Goal: Find specific page/section

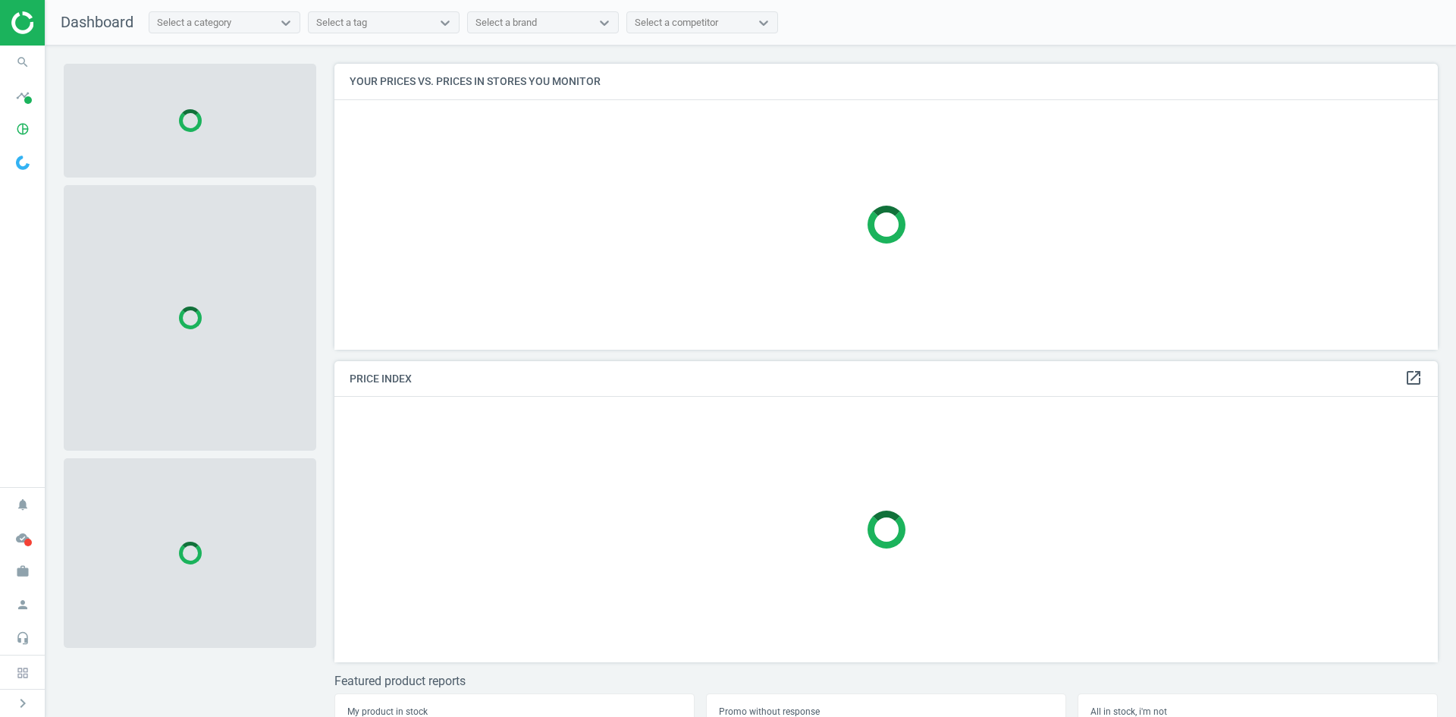
scroll to position [309, 1116]
click at [9, 55] on span "search" at bounding box center [23, 62] width 46 height 33
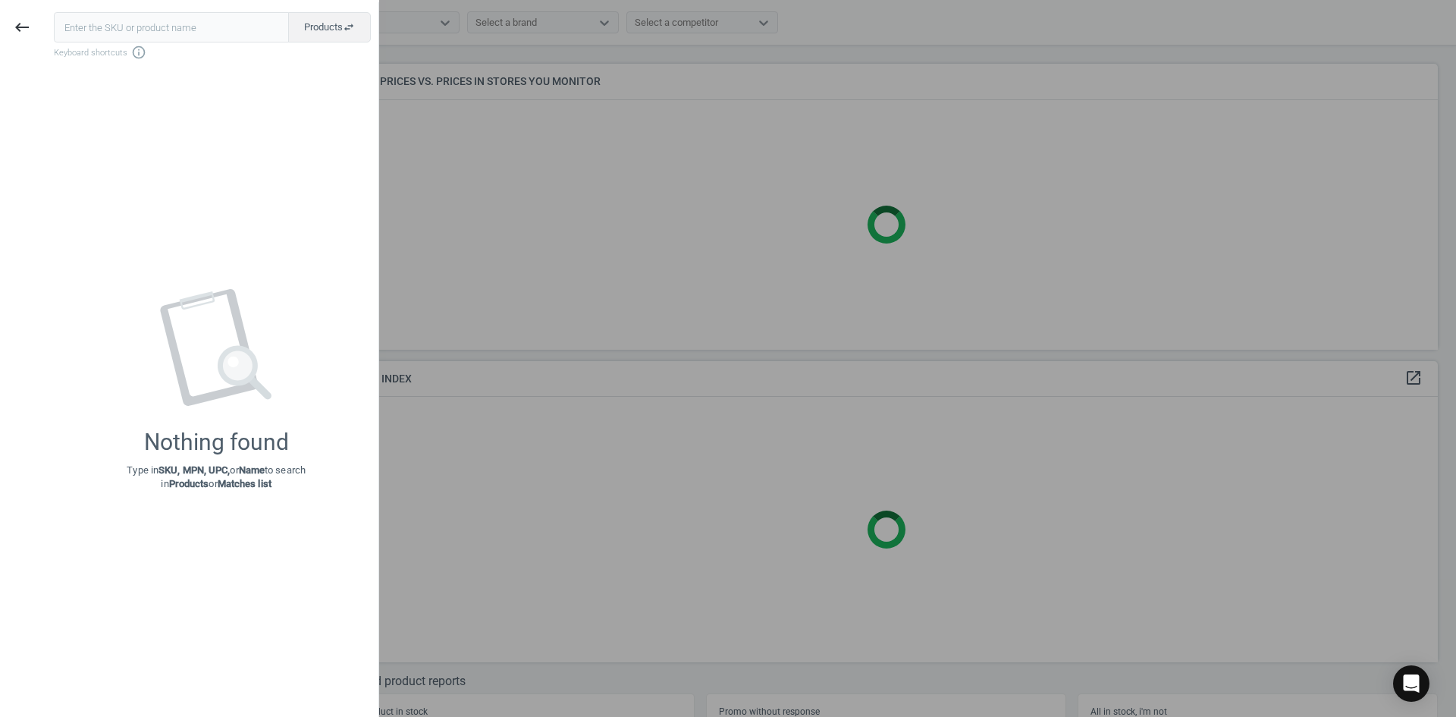
click at [117, 35] on input "text" at bounding box center [171, 27] width 235 height 30
type input "21135268"
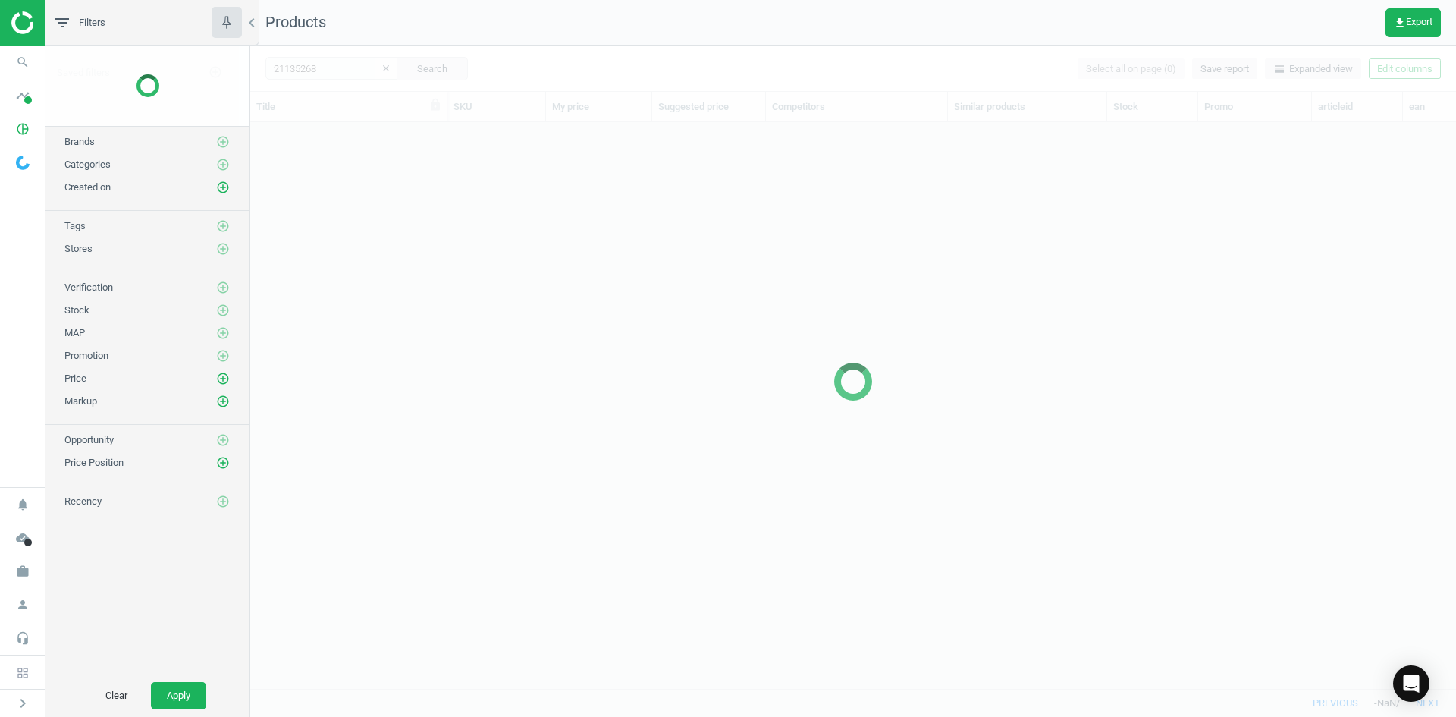
scroll to position [543, 1194]
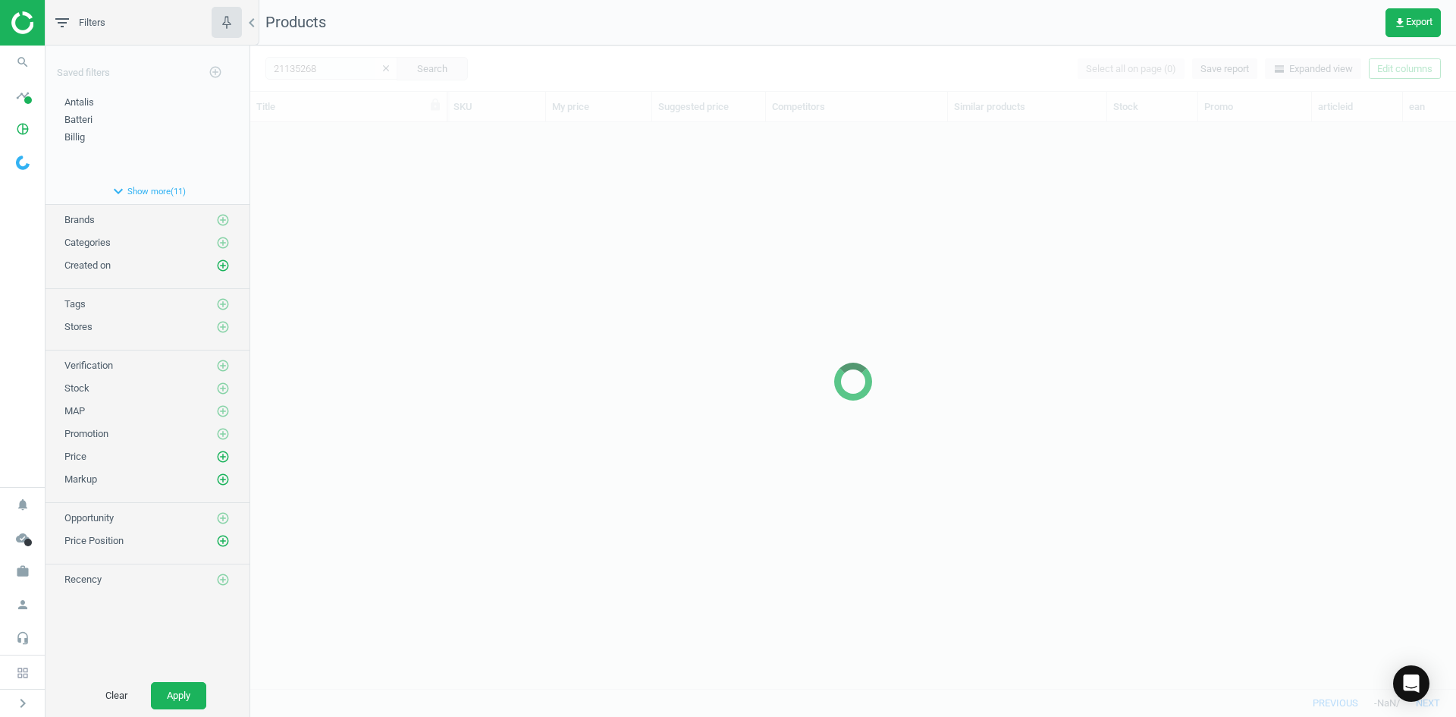
click at [274, 193] on div at bounding box center [853, 381] width 1206 height 671
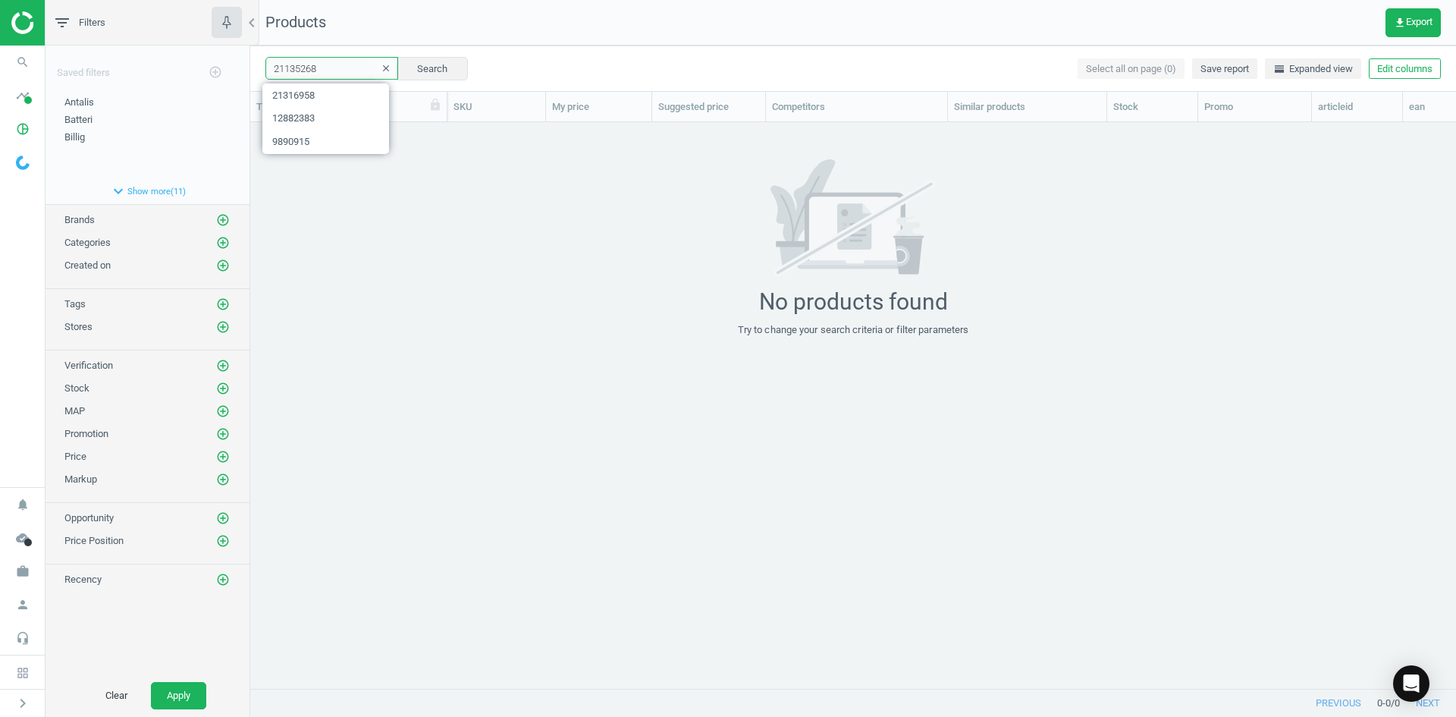
drag, startPoint x: 337, startPoint y: 71, endPoint x: 174, endPoint y: 70, distance: 163.8
click at [184, 69] on div "filter_list Filters chevron_left Saved filters add_circle_outline Antalis edit …" at bounding box center [751, 358] width 1411 height 717
click at [532, 232] on div "No products found Try to change your search criteria or filter parameters" at bounding box center [853, 247] width 1206 height 177
